Goal: Answer question/provide support

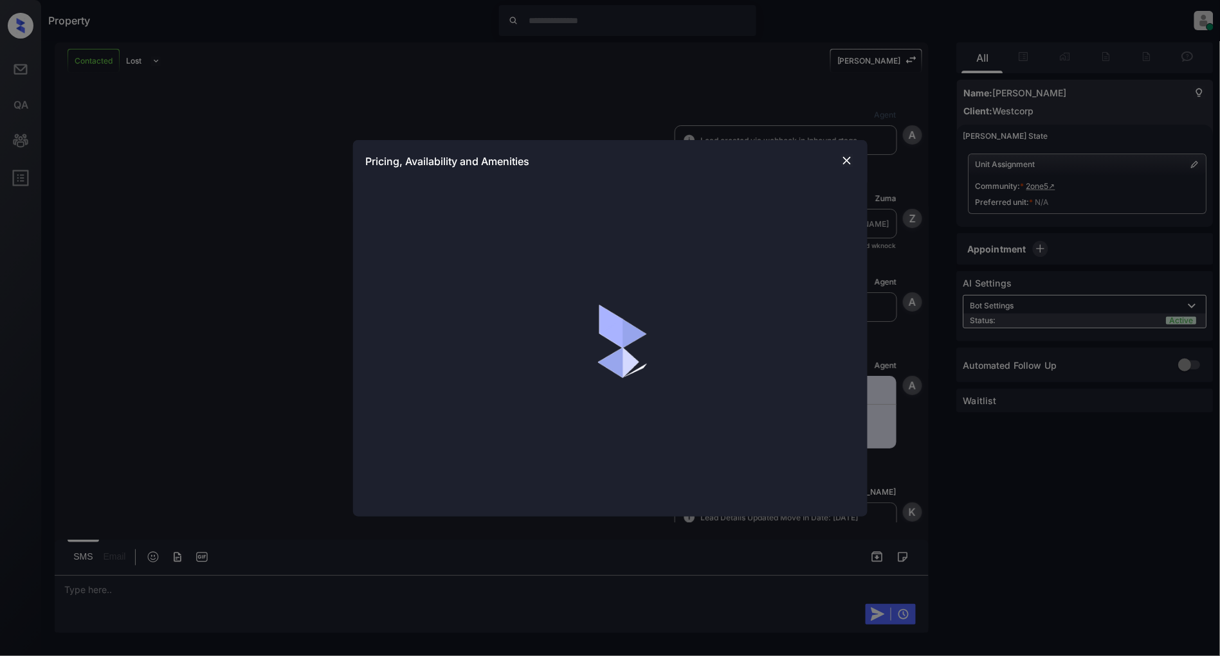
scroll to position [909, 0]
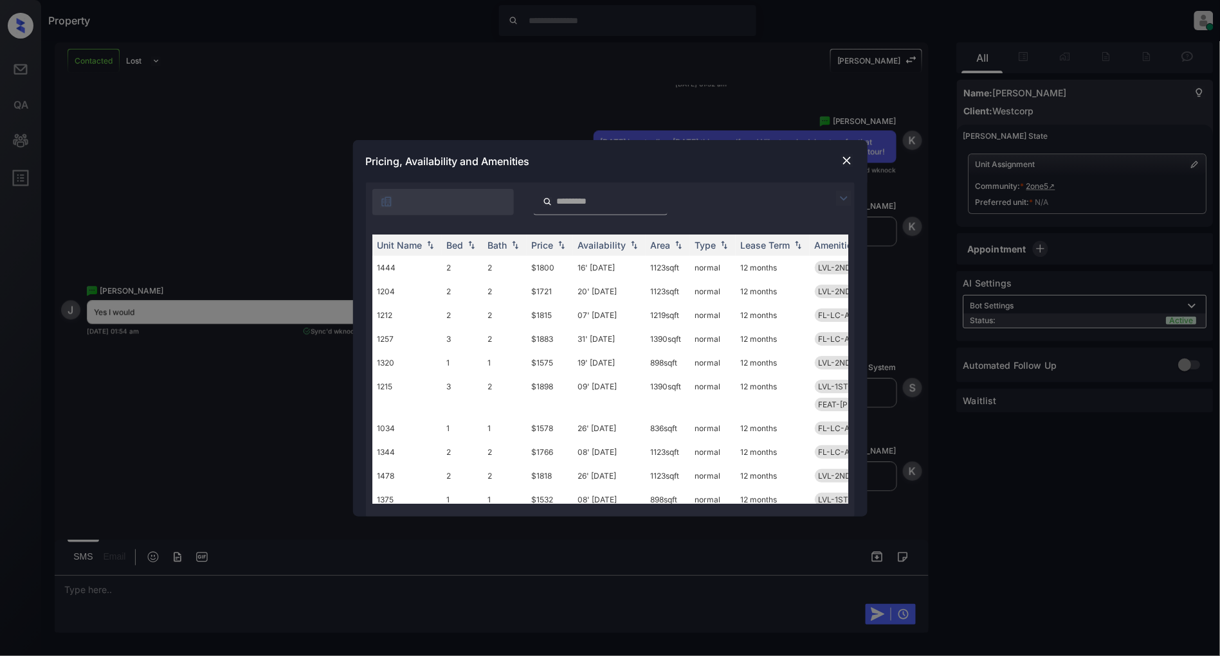
click at [843, 200] on img at bounding box center [843, 198] width 15 height 15
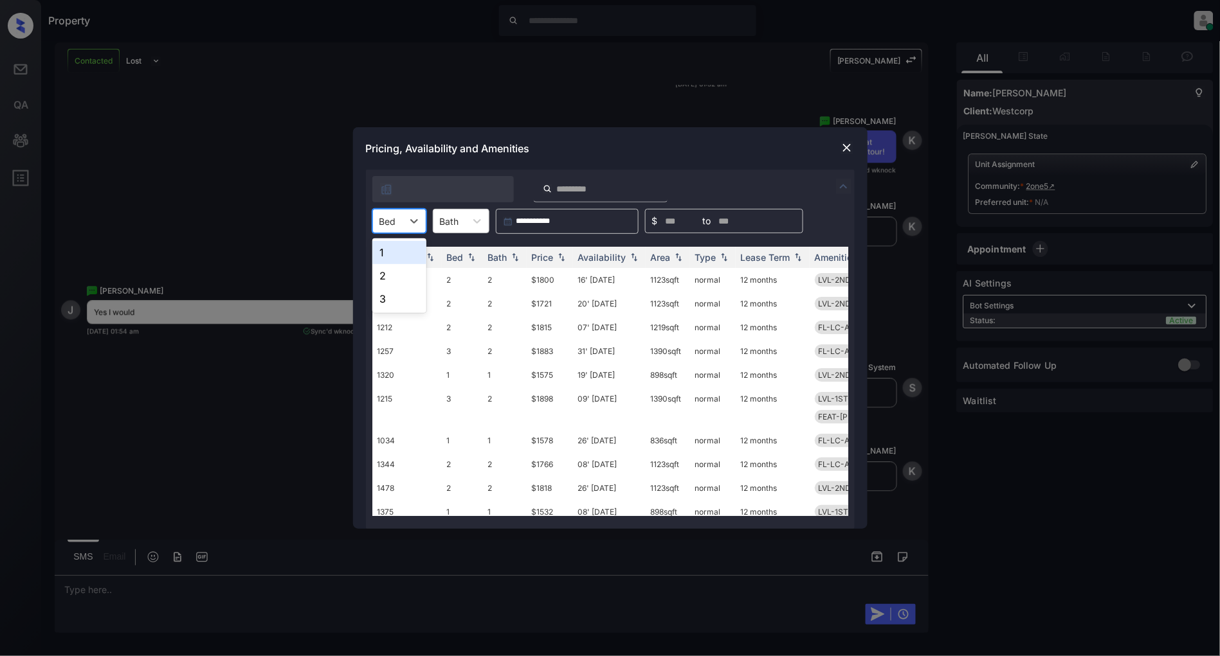
click at [399, 226] on div "Bed" at bounding box center [388, 221] width 30 height 19
click at [393, 259] on div "1" at bounding box center [399, 252] width 54 height 23
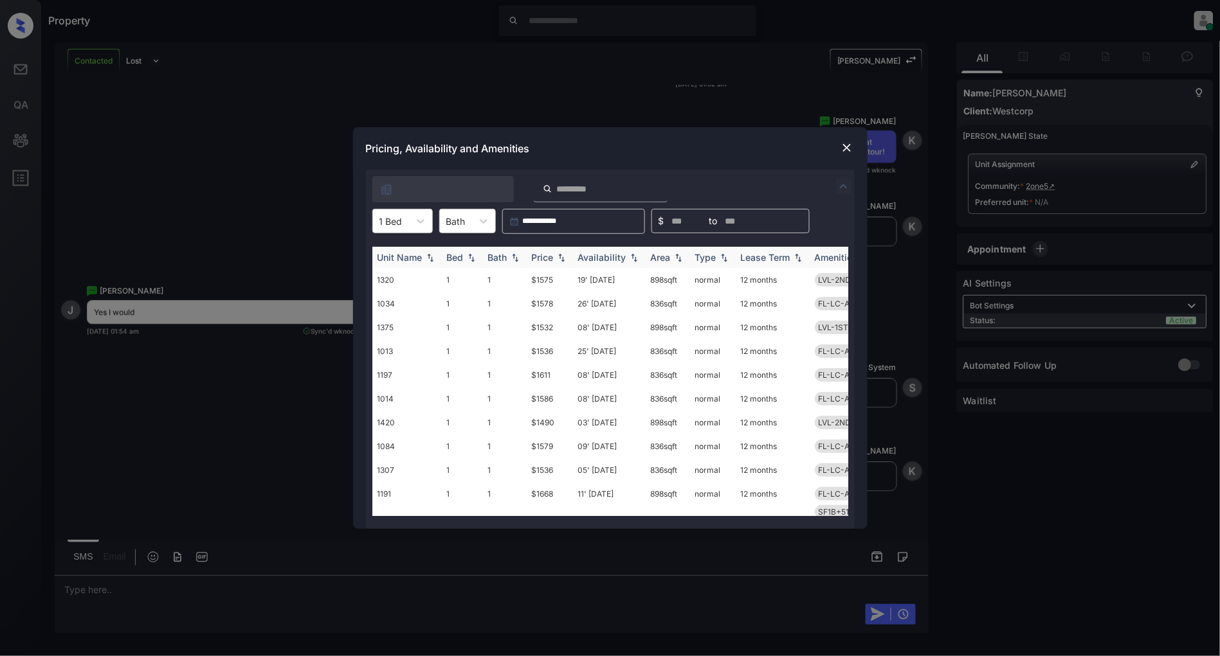
click at [562, 260] on img at bounding box center [561, 257] width 13 height 9
drag, startPoint x: 562, startPoint y: 278, endPoint x: 487, endPoint y: 287, distance: 75.1
click at [487, 287] on tr "1425 1 1 $1468 15' [DATE] 836 sqft normal 12 months LVL-1ST-1B" at bounding box center [708, 280] width 672 height 24
copy tr "1 $1468"
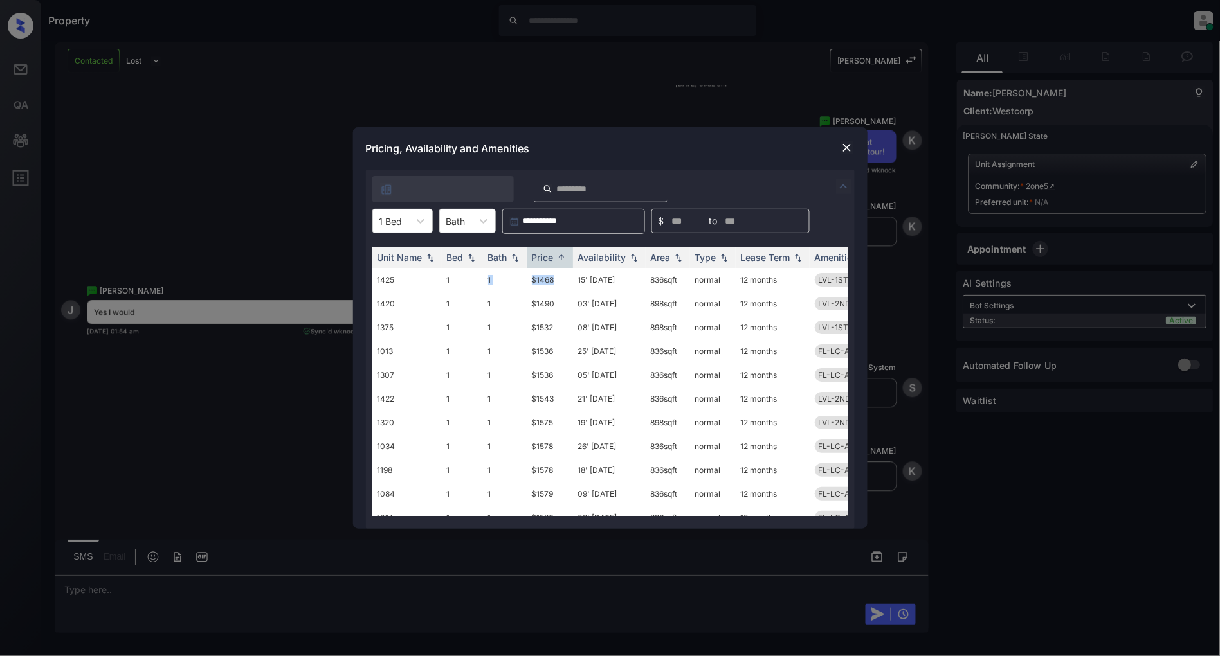
click at [851, 150] on img at bounding box center [846, 147] width 13 height 13
